Goal: Task Accomplishment & Management: Use online tool/utility

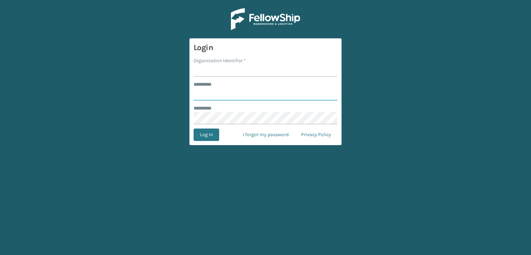
type input "***"
click at [230, 75] on input "Organization Identifier *" at bounding box center [266, 70] width 144 height 12
type input "sleepgeekz warehouse"
click at [208, 136] on button "Log In" at bounding box center [207, 135] width 26 height 12
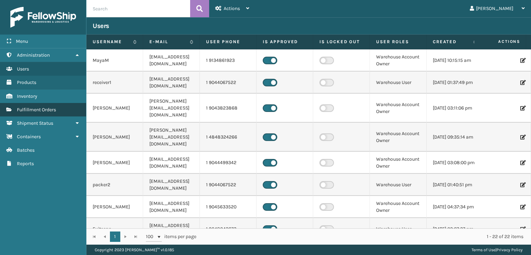
click at [41, 106] on link "Fulfillment Orders" at bounding box center [43, 109] width 86 height 13
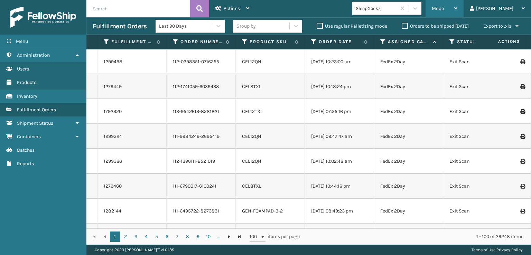
click at [457, 12] on div "Mode" at bounding box center [445, 8] width 26 height 17
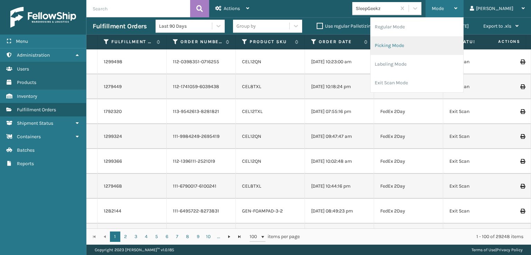
click at [436, 45] on li "Picking Mode" at bounding box center [417, 45] width 93 height 19
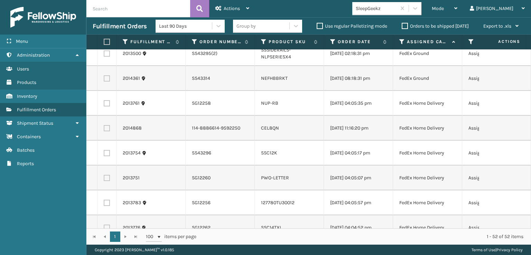
scroll to position [242, 0]
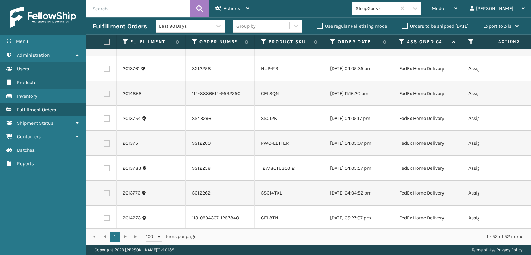
click at [106, 97] on label at bounding box center [107, 94] width 6 height 6
click at [104, 95] on input "checkbox" at bounding box center [104, 93] width 0 height 4
checkbox input "true"
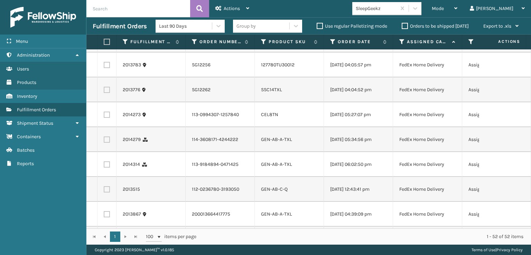
scroll to position [346, 0]
click at [105, 118] on label at bounding box center [107, 114] width 6 height 6
click at [104, 116] on input "checkbox" at bounding box center [104, 113] width 0 height 4
checkbox input "true"
click at [109, 142] on label at bounding box center [107, 139] width 6 height 6
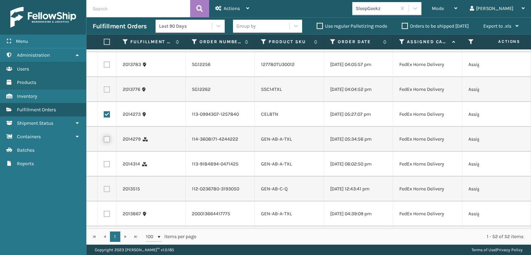
click at [104, 141] on input "checkbox" at bounding box center [104, 138] width 0 height 4
checkbox input "true"
click at [105, 167] on label at bounding box center [107, 164] width 6 height 6
click at [104, 166] on input "checkbox" at bounding box center [104, 163] width 0 height 4
checkbox input "true"
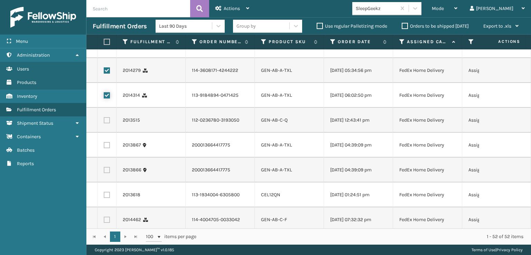
scroll to position [449, 0]
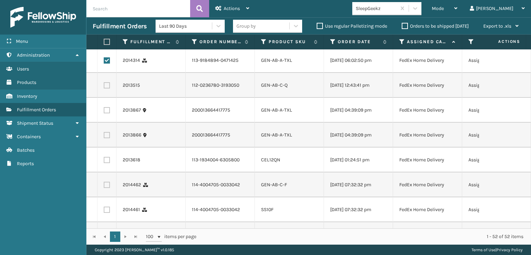
click at [105, 98] on td at bounding box center [106, 85] width 19 height 25
click at [105, 89] on label at bounding box center [107, 85] width 6 height 6
click at [104, 87] on input "checkbox" at bounding box center [104, 84] width 0 height 4
checkbox input "true"
click at [108, 113] on label at bounding box center [107, 110] width 6 height 6
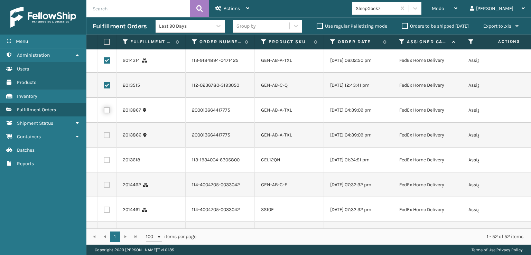
click at [104, 112] on input "checkbox" at bounding box center [104, 109] width 0 height 4
checkbox input "true"
click at [109, 138] on label at bounding box center [107, 135] width 6 height 6
click at [104, 137] on input "checkbox" at bounding box center [104, 134] width 0 height 4
checkbox input "true"
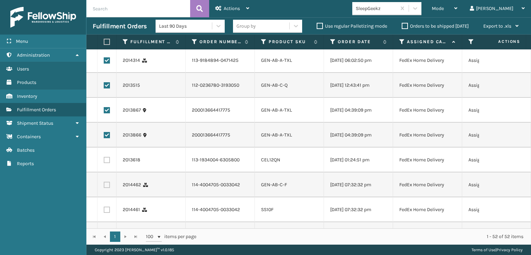
click at [106, 163] on label at bounding box center [107, 160] width 6 height 6
click at [104, 161] on input "checkbox" at bounding box center [104, 159] width 0 height 4
checkbox input "true"
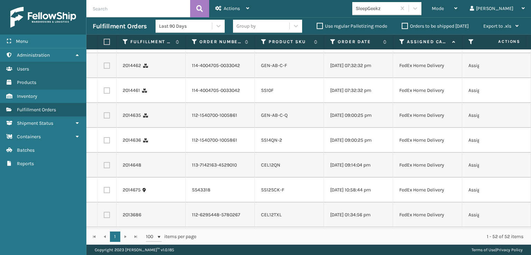
scroll to position [588, 0]
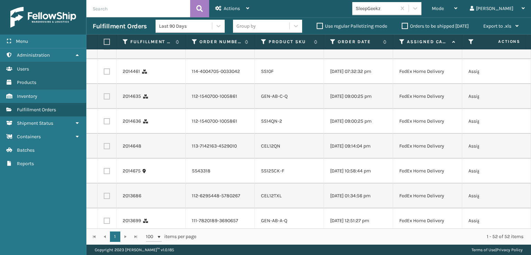
click at [110, 50] on label at bounding box center [107, 47] width 6 height 6
click at [104, 48] on input "checkbox" at bounding box center [104, 46] width 0 height 4
checkbox input "true"
click at [109, 75] on label at bounding box center [107, 71] width 6 height 6
click at [104, 73] on input "checkbox" at bounding box center [104, 70] width 0 height 4
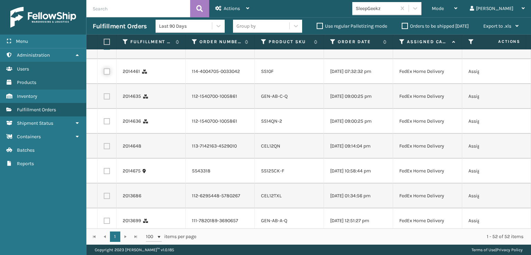
checkbox input "true"
click at [106, 100] on label at bounding box center [107, 96] width 6 height 6
click at [104, 98] on input "checkbox" at bounding box center [104, 95] width 0 height 4
checkbox input "true"
click at [106, 124] on label at bounding box center [107, 121] width 6 height 6
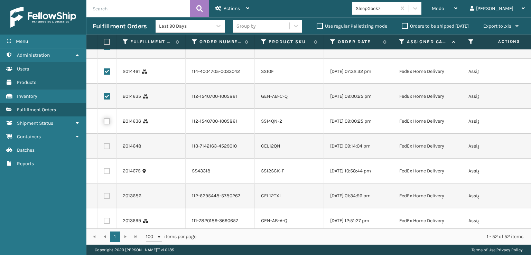
click at [104, 123] on input "checkbox" at bounding box center [104, 120] width 0 height 4
checkbox input "true"
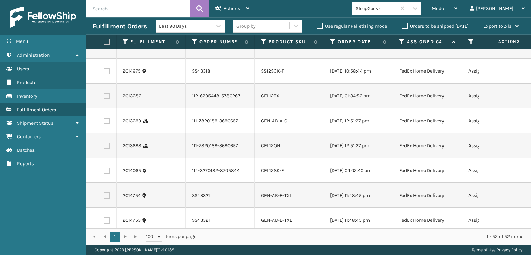
scroll to position [691, 0]
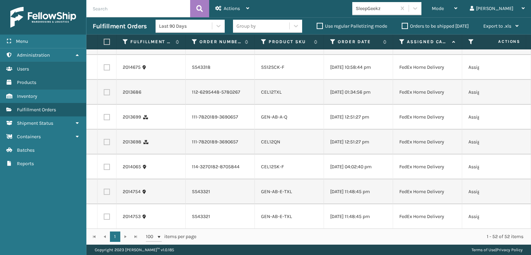
click at [106, 46] on label at bounding box center [107, 42] width 6 height 6
click at [104, 44] on input "checkbox" at bounding box center [104, 41] width 0 height 4
checkbox input "true"
click at [106, 71] on label at bounding box center [107, 67] width 6 height 6
click at [104, 69] on input "checkbox" at bounding box center [104, 66] width 0 height 4
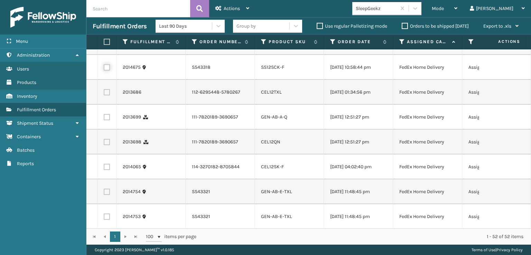
checkbox input "true"
click at [108, 95] on label at bounding box center [107, 92] width 6 height 6
click at [104, 94] on input "checkbox" at bounding box center [104, 91] width 0 height 4
checkbox input "true"
click at [104, 120] on label at bounding box center [107, 117] width 6 height 6
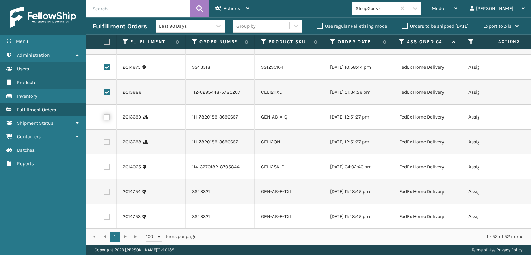
click at [104, 119] on input "checkbox" at bounding box center [104, 116] width 0 height 4
checkbox input "true"
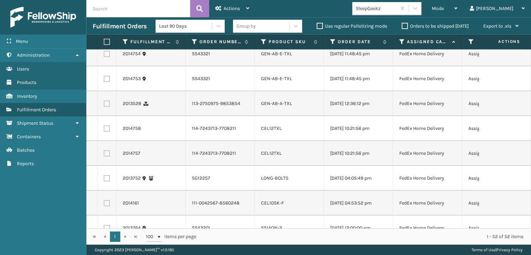
scroll to position [830, 0]
click at [108, 7] on label at bounding box center [107, 4] width 6 height 6
click at [104, 5] on input "checkbox" at bounding box center [104, 3] width 0 height 4
checkbox input "true"
click at [105, 32] on label at bounding box center [107, 29] width 6 height 6
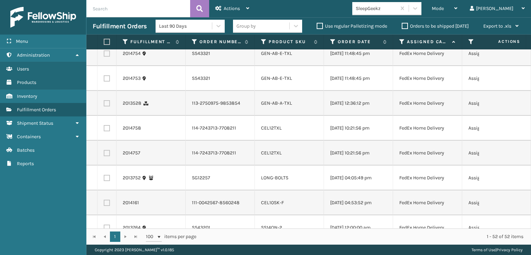
click at [104, 30] on input "checkbox" at bounding box center [104, 28] width 0 height 4
checkbox input "true"
click at [107, 57] on label at bounding box center [107, 53] width 6 height 6
click at [104, 55] on input "checkbox" at bounding box center [104, 52] width 0 height 4
checkbox input "true"
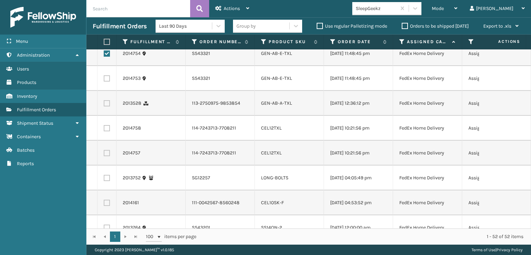
click at [106, 82] on label at bounding box center [107, 78] width 6 height 6
click at [104, 80] on input "checkbox" at bounding box center [104, 77] width 0 height 4
checkbox input "true"
click at [108, 106] on label at bounding box center [107, 103] width 6 height 6
click at [104, 105] on input "checkbox" at bounding box center [104, 102] width 0 height 4
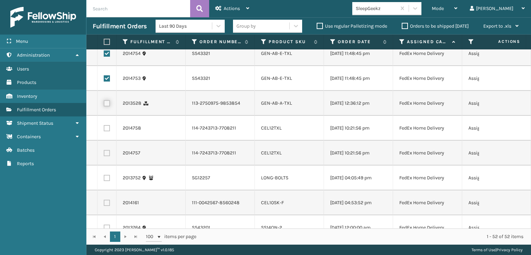
checkbox input "true"
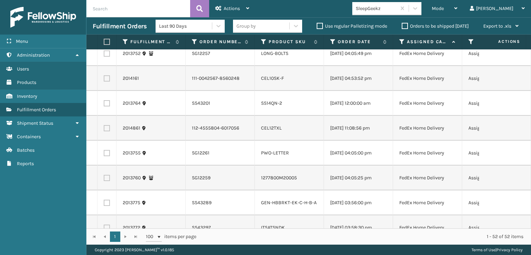
scroll to position [968, 0]
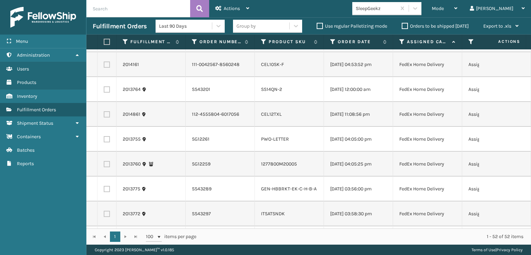
checkbox input "true"
click at [106, 18] on label at bounding box center [107, 15] width 6 height 6
click at [104, 16] on input "checkbox" at bounding box center [104, 14] width 0 height 4
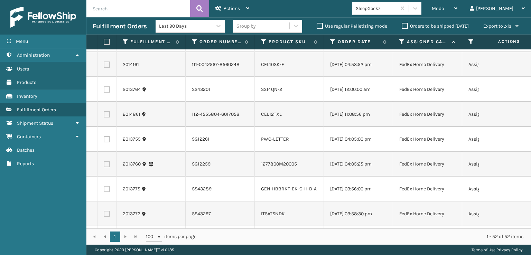
checkbox input "true"
click at [104, 68] on label at bounding box center [107, 65] width 6 height 6
click at [104, 66] on input "checkbox" at bounding box center [104, 64] width 0 height 4
checkbox input "true"
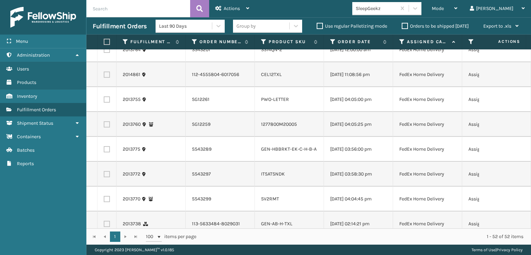
scroll to position [1072, 0]
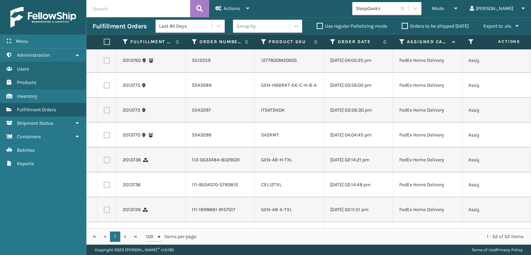
checkbox input "true"
click at [109, 14] on label at bounding box center [107, 11] width 6 height 6
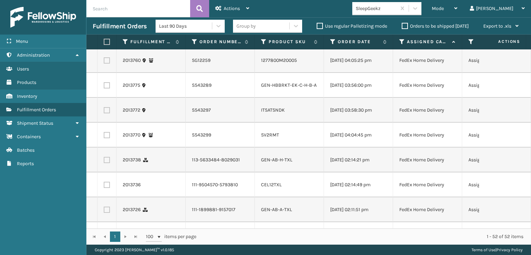
click at [104, 12] on input "checkbox" at bounding box center [104, 10] width 0 height 4
checkbox input "true"
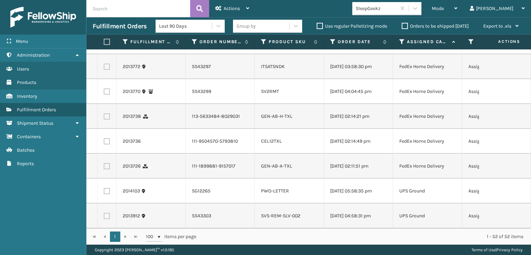
scroll to position [1245, 0]
click at [106, 120] on label at bounding box center [107, 116] width 6 height 6
click at [104, 118] on input "checkbox" at bounding box center [104, 115] width 0 height 4
checkbox input "true"
click at [106, 145] on label at bounding box center [107, 141] width 6 height 6
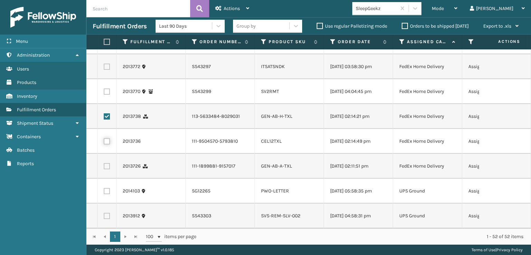
click at [104, 143] on input "checkbox" at bounding box center [104, 140] width 0 height 4
checkbox input "true"
click at [105, 169] on label at bounding box center [107, 166] width 6 height 6
click at [104, 168] on input "checkbox" at bounding box center [104, 165] width 0 height 4
checkbox input "true"
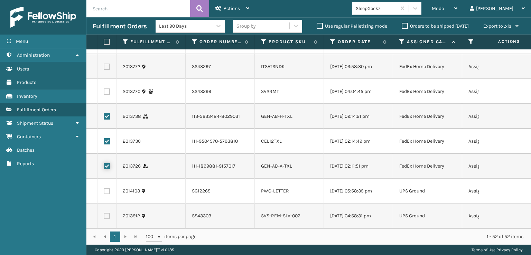
scroll to position [1294, 0]
click at [219, 8] on icon at bounding box center [218, 8] width 6 height 5
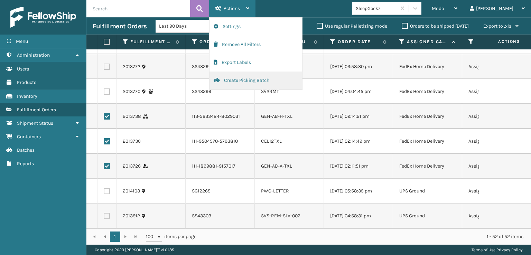
click at [230, 78] on button "Create Picking Batch" at bounding box center [256, 81] width 93 height 18
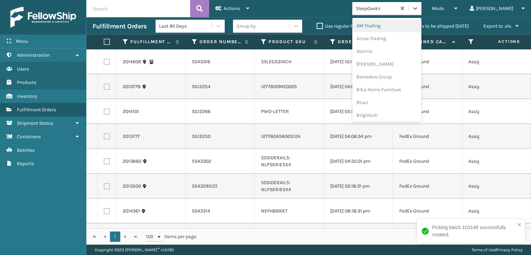
drag, startPoint x: 443, startPoint y: 13, endPoint x: 439, endPoint y: 16, distance: 5.1
click at [421, 12] on div at bounding box center [415, 8] width 12 height 12
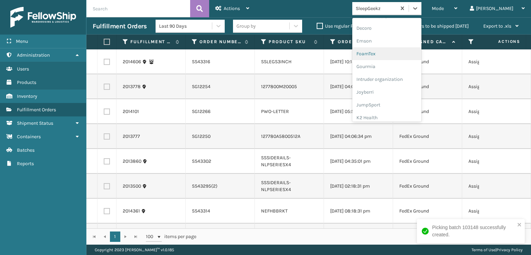
click at [402, 52] on div "FoamTex" at bounding box center [386, 53] width 69 height 13
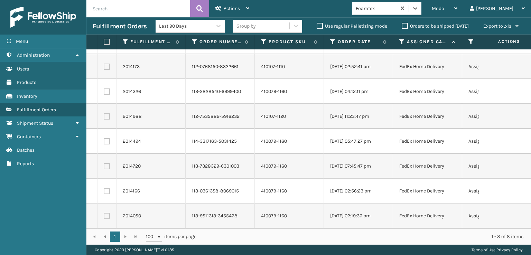
scroll to position [0, 0]
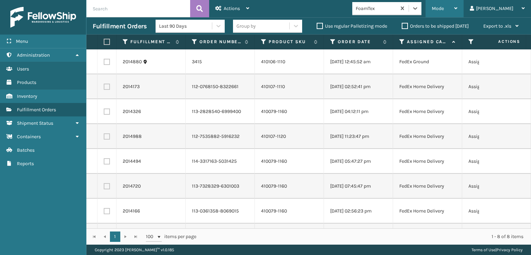
click at [444, 9] on span "Mode" at bounding box center [438, 9] width 12 height 6
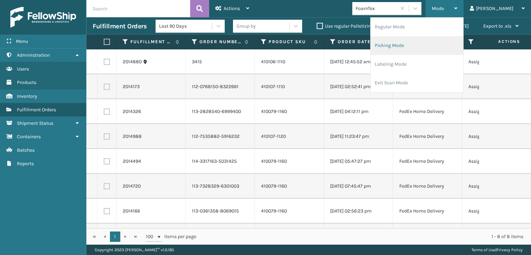
click at [425, 42] on li "Picking Mode" at bounding box center [417, 45] width 93 height 19
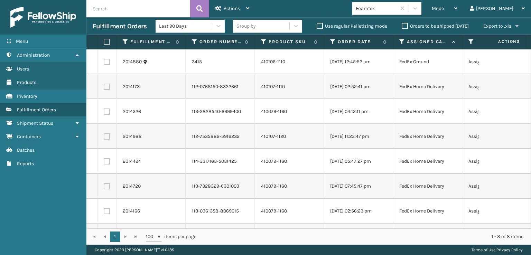
drag, startPoint x: 104, startPoint y: 43, endPoint x: 109, endPoint y: 43, distance: 4.5
click at [105, 43] on label at bounding box center [106, 42] width 4 height 6
click at [104, 43] on input "checkbox" at bounding box center [104, 42] width 0 height 4
checkbox input "true"
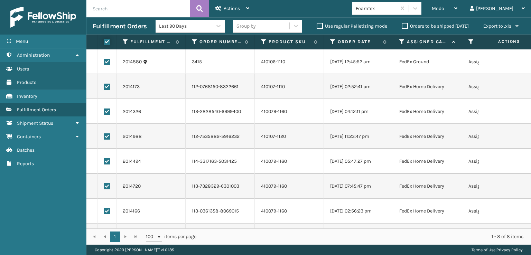
checkbox input "true"
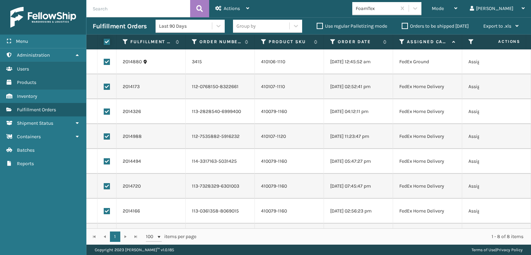
checkbox input "true"
click at [244, 9] on div "Actions" at bounding box center [232, 8] width 34 height 17
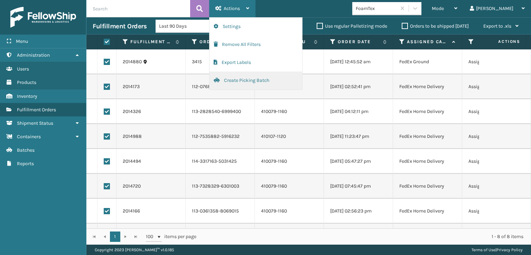
click at [250, 82] on button "Create Picking Batch" at bounding box center [256, 81] width 93 height 18
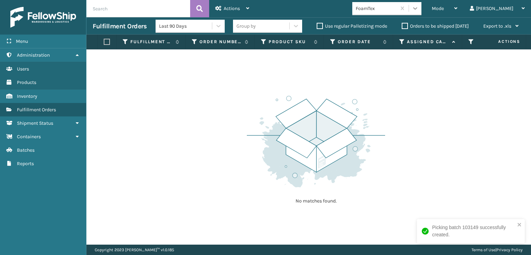
click at [421, 11] on div at bounding box center [415, 8] width 12 height 12
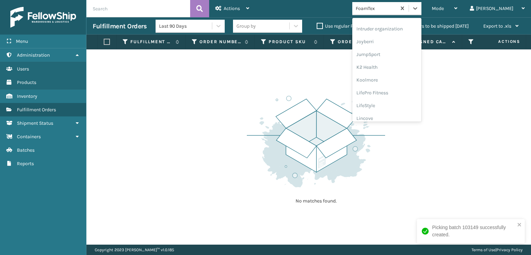
scroll to position [218, 0]
click at [404, 110] on div "[PERSON_NAME] Brands" at bounding box center [386, 114] width 69 height 13
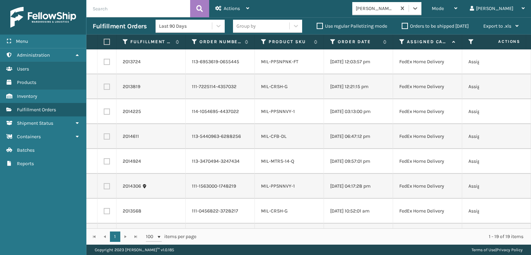
click at [106, 40] on label at bounding box center [106, 42] width 4 height 6
click at [104, 40] on input "checkbox" at bounding box center [104, 42] width 0 height 4
checkbox input "true"
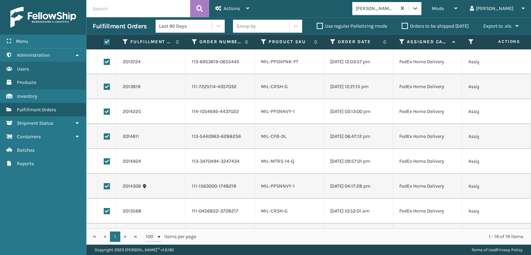
checkbox input "true"
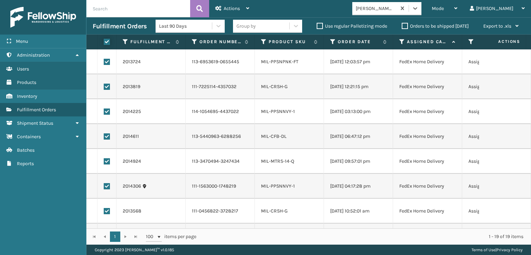
checkbox input "true"
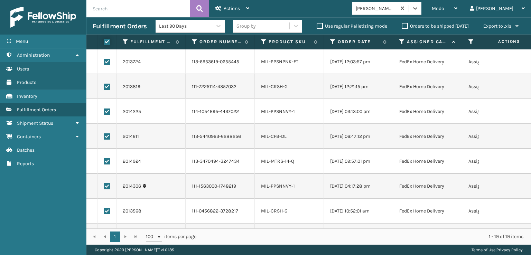
checkbox input "true"
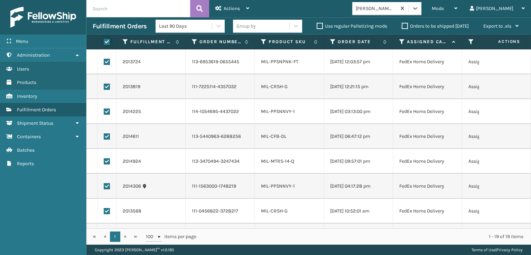
checkbox input "true"
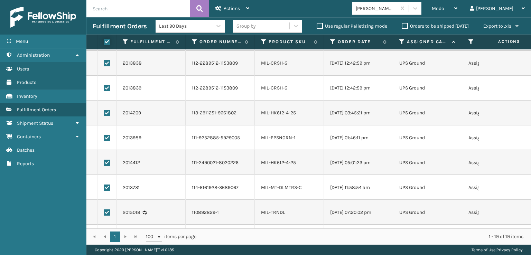
scroll to position [299, 0]
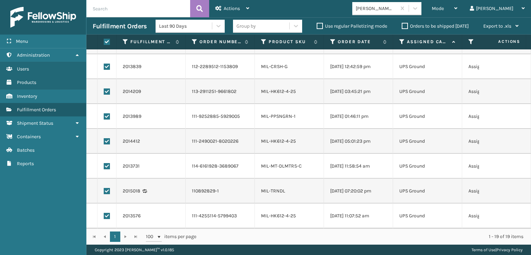
click at [108, 213] on label at bounding box center [107, 216] width 6 height 6
click at [104, 213] on input "checkbox" at bounding box center [104, 215] width 0 height 4
checkbox input "false"
drag, startPoint x: 105, startPoint y: 186, endPoint x: 105, endPoint y: 176, distance: 10.0
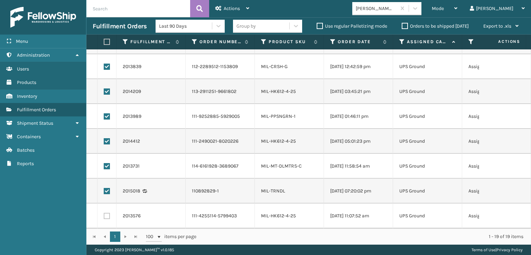
click at [105, 188] on label at bounding box center [107, 191] width 6 height 6
click at [104, 188] on input "checkbox" at bounding box center [104, 190] width 0 height 4
checkbox input "false"
click at [105, 166] on td at bounding box center [106, 166] width 19 height 25
click at [105, 163] on label at bounding box center [107, 166] width 6 height 6
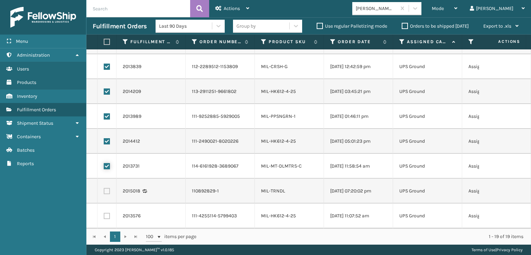
click at [104, 163] on input "checkbox" at bounding box center [104, 165] width 0 height 4
checkbox input "false"
click at [107, 138] on label at bounding box center [107, 141] width 6 height 6
click at [104, 138] on input "checkbox" at bounding box center [104, 140] width 0 height 4
checkbox input "false"
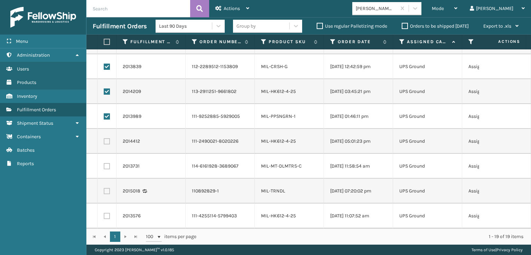
click at [110, 113] on label at bounding box center [107, 116] width 6 height 6
click at [104, 113] on input "checkbox" at bounding box center [104, 115] width 0 height 4
checkbox input "false"
click at [107, 89] on label at bounding box center [107, 92] width 6 height 6
click at [104, 89] on input "checkbox" at bounding box center [104, 91] width 0 height 4
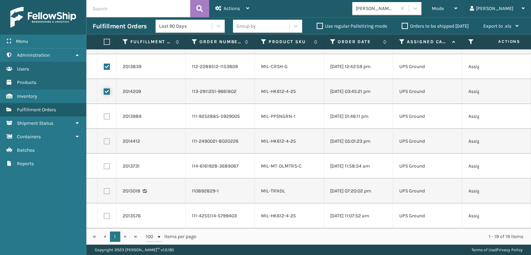
checkbox input "false"
click at [106, 64] on label at bounding box center [107, 67] width 6 height 6
click at [104, 64] on input "checkbox" at bounding box center [104, 66] width 0 height 4
checkbox input "false"
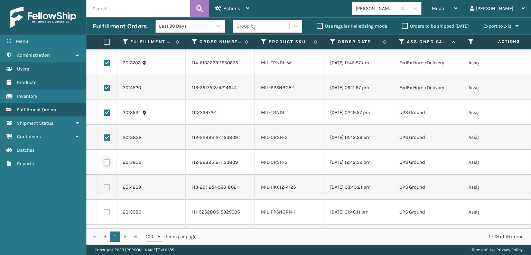
scroll to position [195, 0]
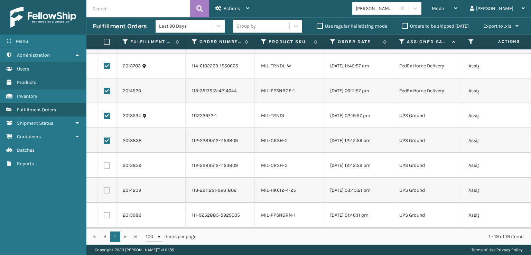
click at [108, 139] on label at bounding box center [107, 141] width 6 height 6
click at [104, 139] on input "checkbox" at bounding box center [104, 140] width 0 height 4
checkbox input "false"
click at [103, 117] on td at bounding box center [106, 115] width 19 height 25
click at [104, 115] on td at bounding box center [106, 115] width 19 height 25
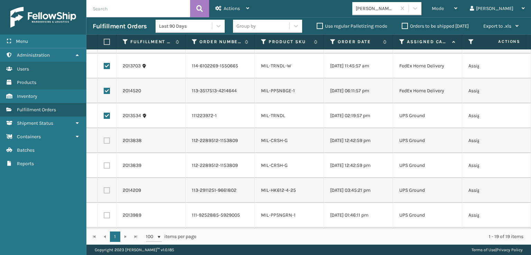
click at [108, 116] on label at bounding box center [107, 116] width 6 height 6
click at [104, 116] on input "checkbox" at bounding box center [104, 115] width 0 height 4
checkbox input "false"
click at [236, 9] on span "Actions" at bounding box center [232, 9] width 16 height 6
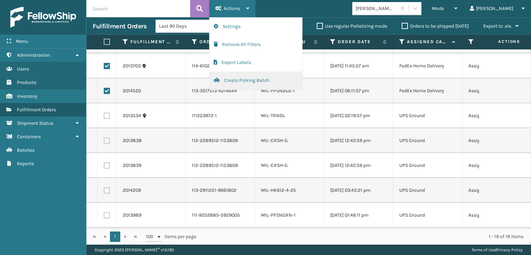
click at [255, 81] on button "Create Picking Batch" at bounding box center [256, 81] width 93 height 18
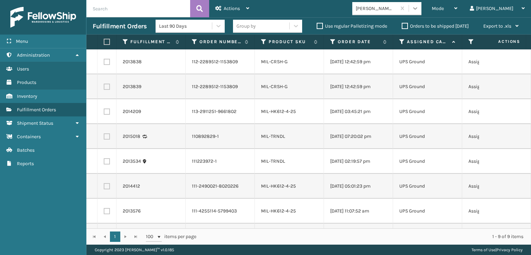
click at [421, 5] on div at bounding box center [415, 8] width 12 height 12
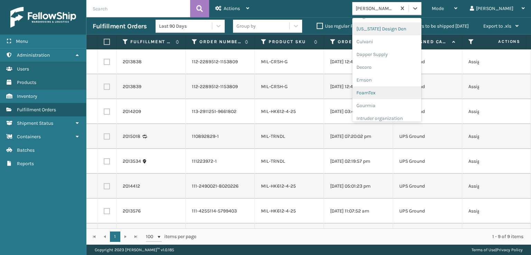
scroll to position [104, 0]
click at [403, 86] on div "FoamTex" at bounding box center [386, 88] width 69 height 13
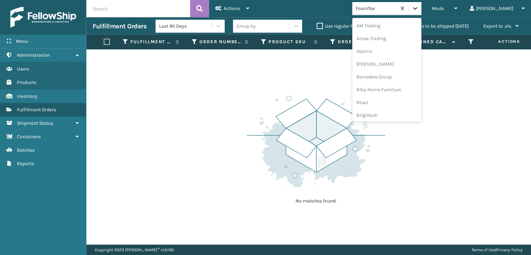
click at [421, 12] on div at bounding box center [415, 8] width 12 height 12
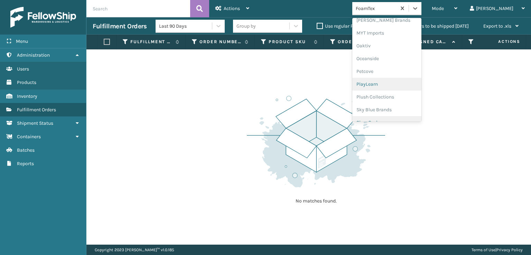
scroll to position [322, 0]
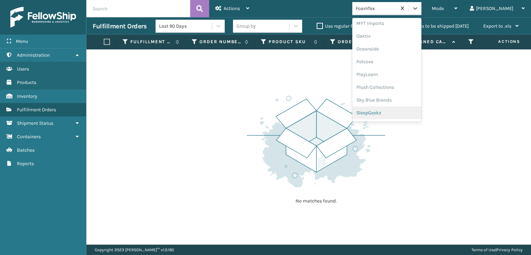
click at [412, 112] on div "SleepGeekz" at bounding box center [386, 112] width 69 height 13
